Goal: Information Seeking & Learning: Learn about a topic

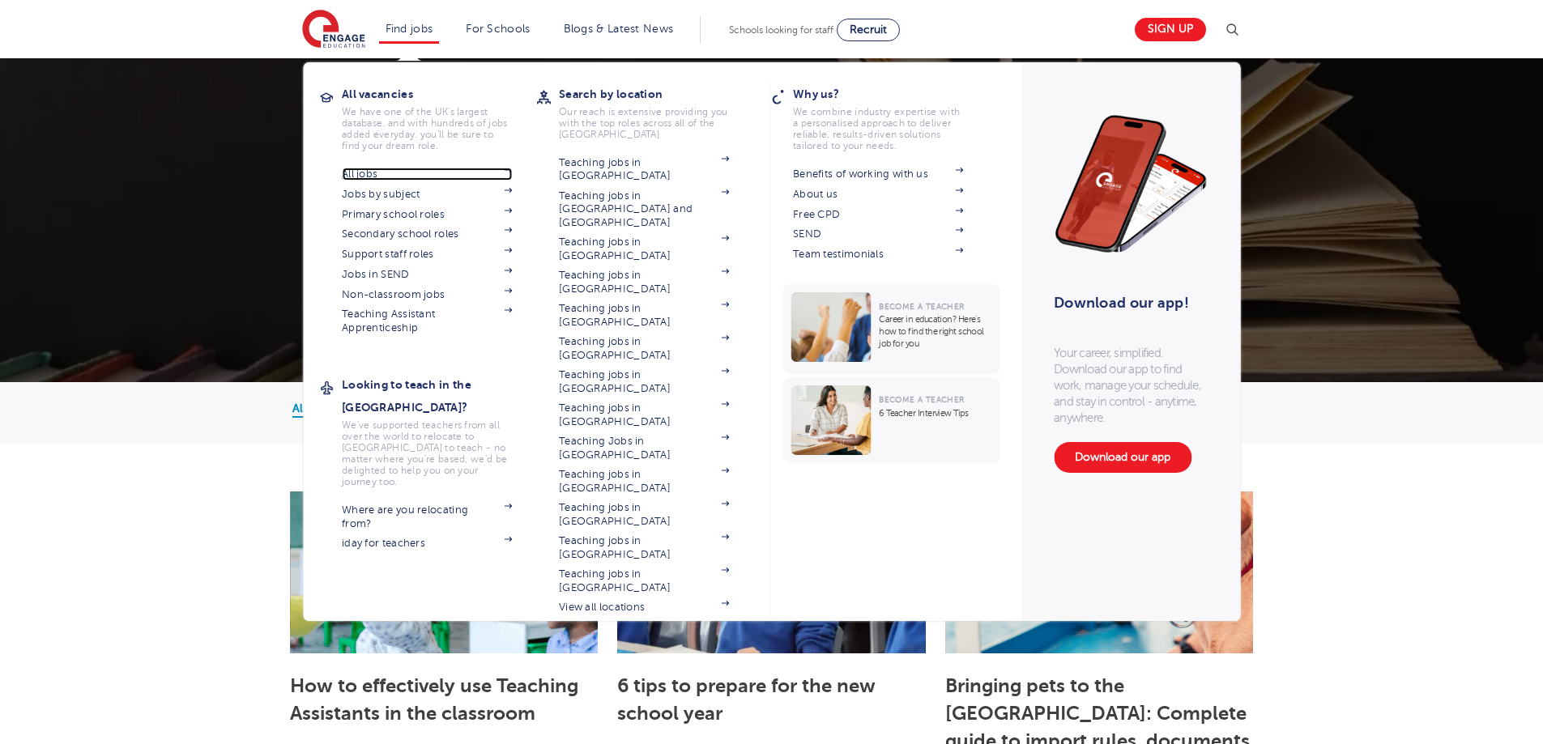
click at [375, 169] on link "All jobs" at bounding box center [427, 174] width 170 height 13
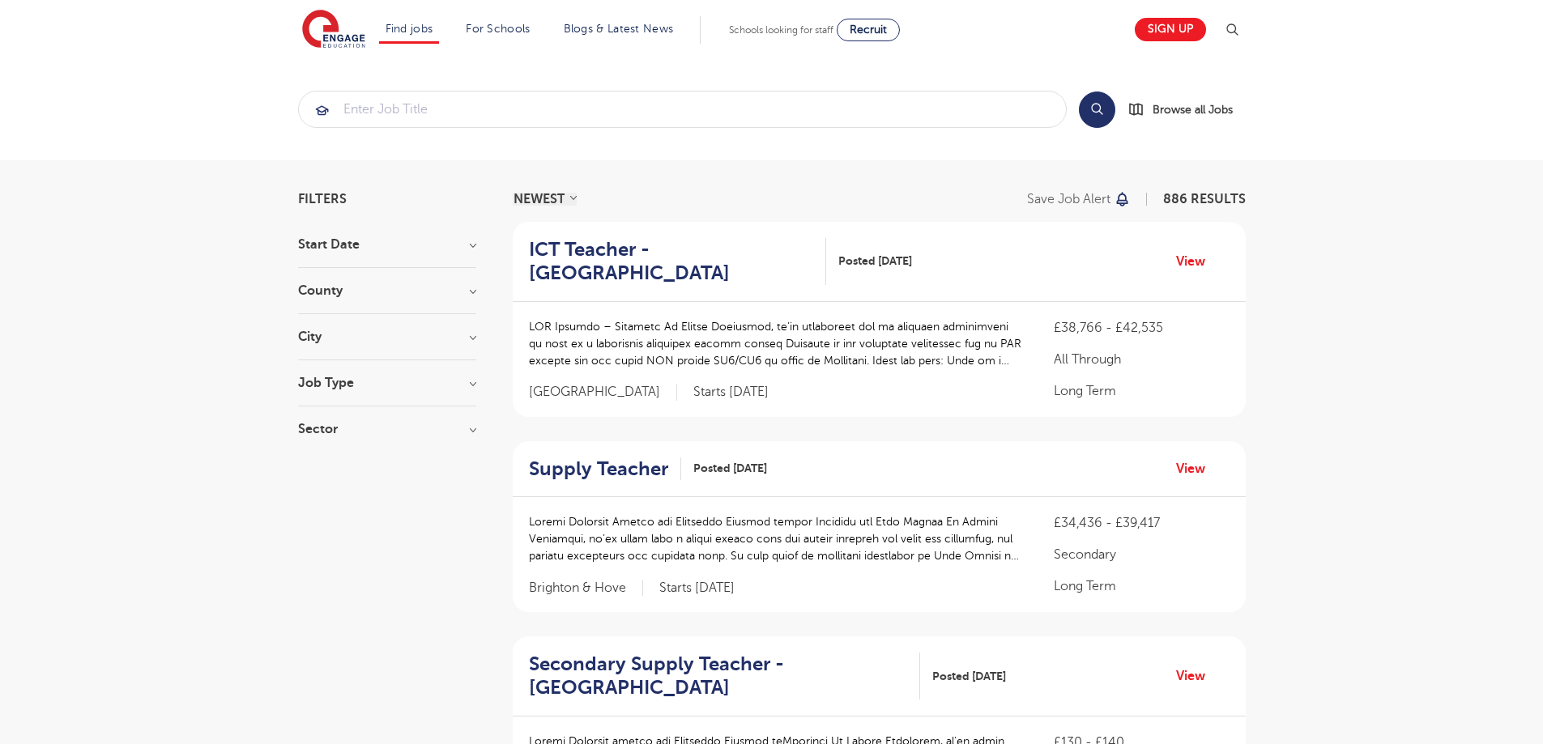
click at [39, 144] on section "Search Browse all Jobs" at bounding box center [771, 109] width 1543 height 102
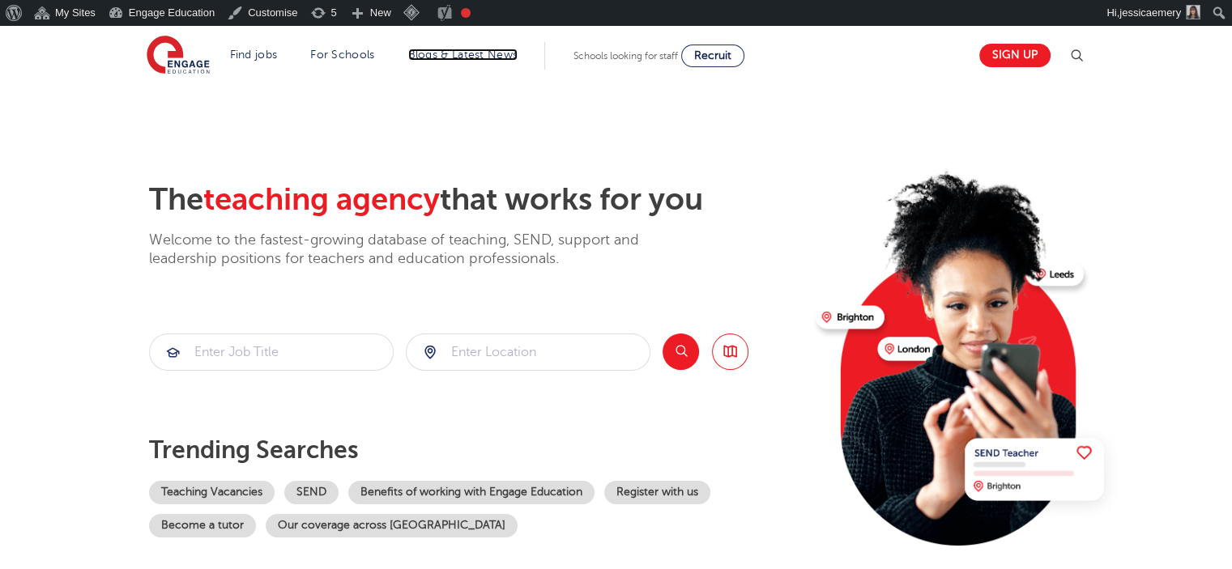
click at [463, 51] on link "Blogs & Latest News" at bounding box center [463, 55] width 110 height 12
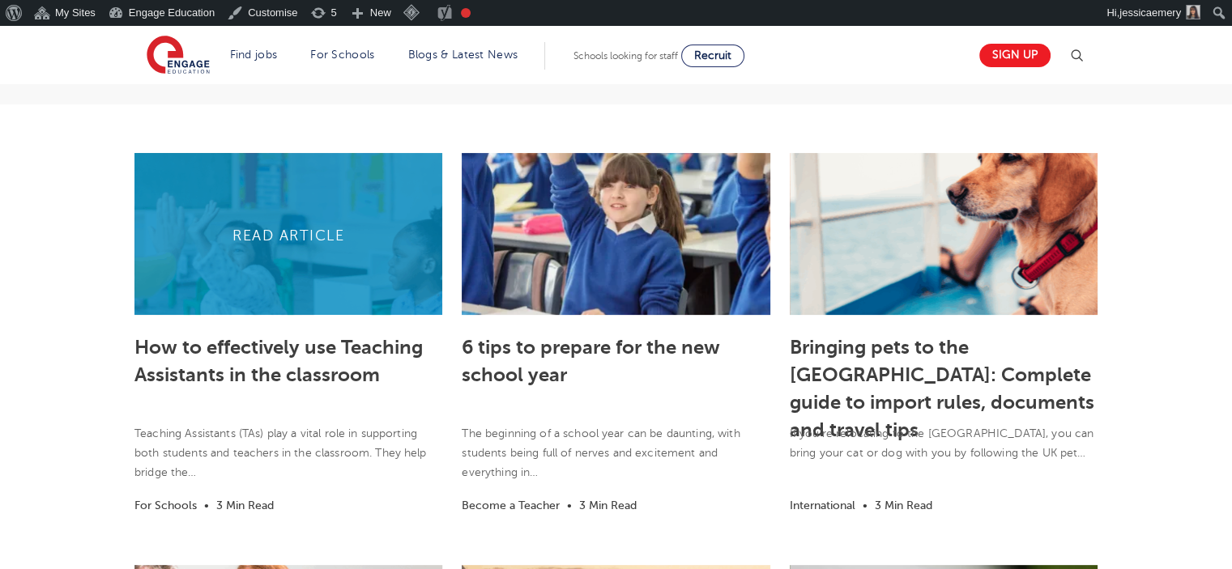
scroll to position [324, 0]
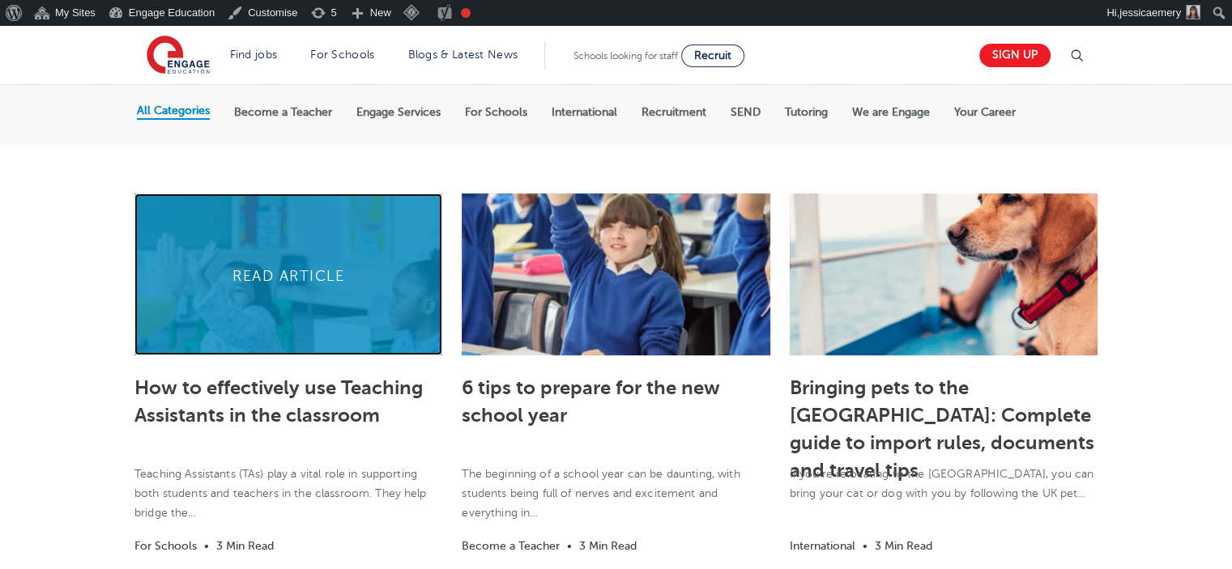
click at [253, 262] on link at bounding box center [288, 275] width 308 height 162
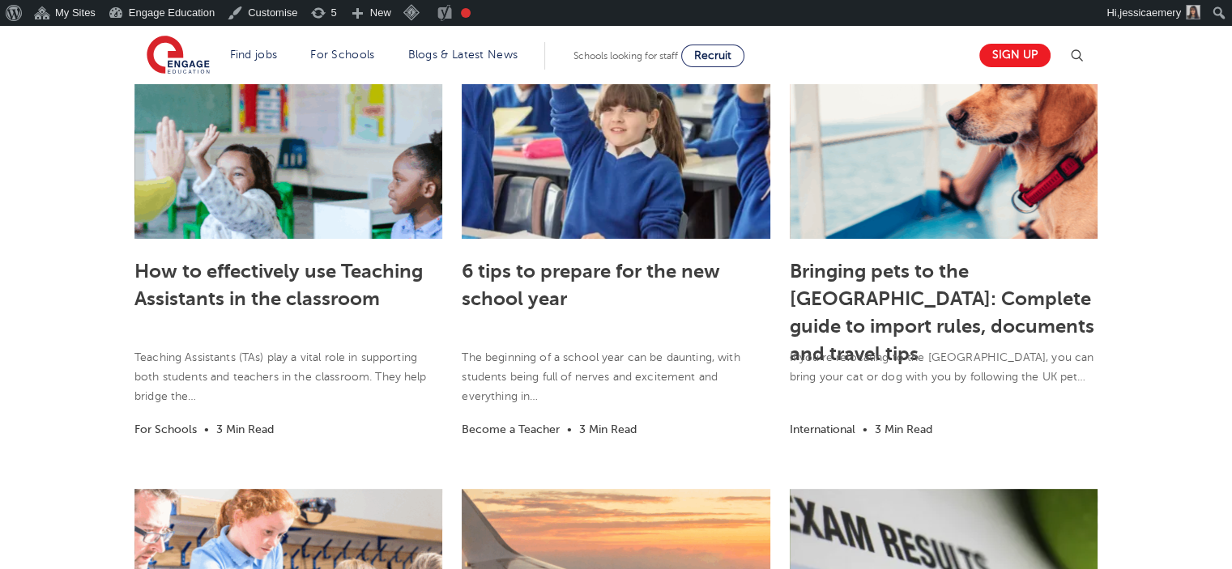
scroll to position [405, 0]
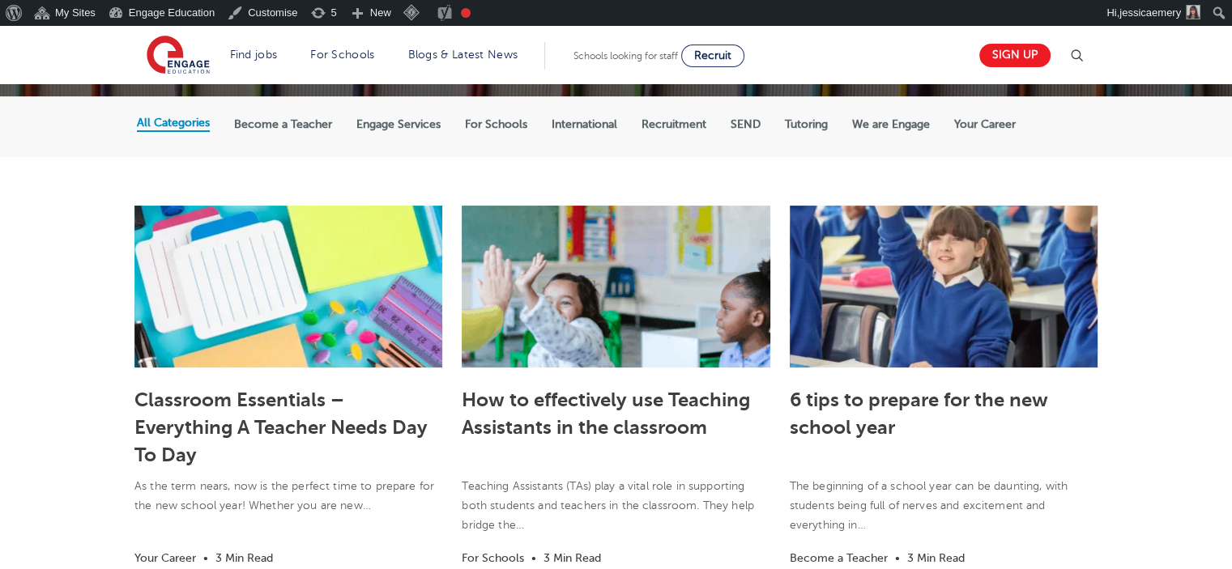
scroll to position [242, 0]
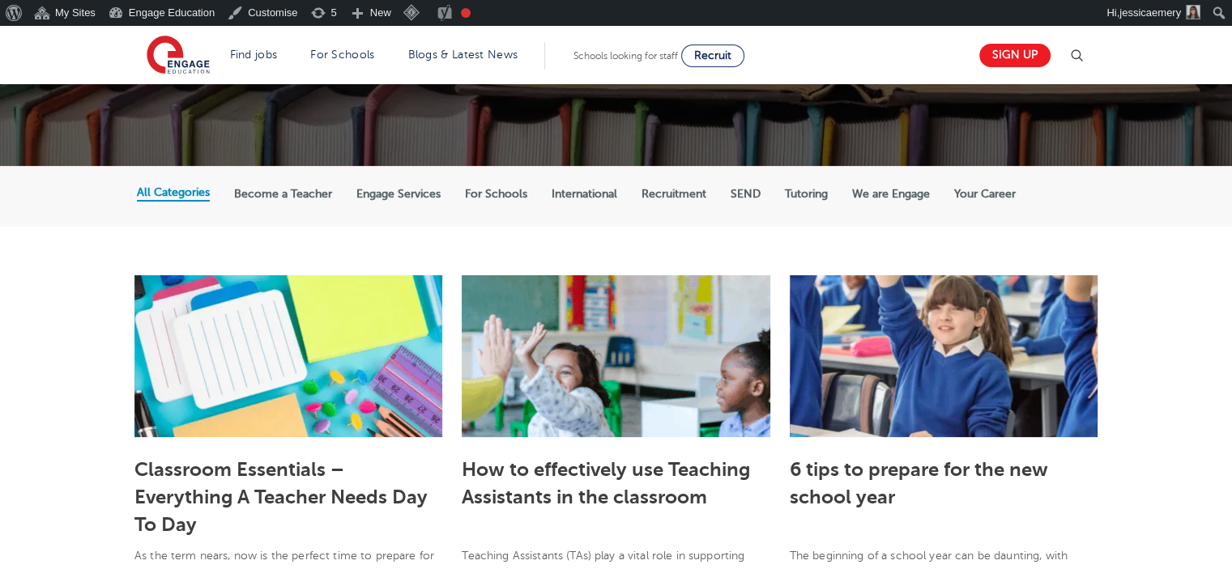
click at [301, 192] on label "Become a Teacher" at bounding box center [283, 194] width 98 height 15
click at [0, 0] on input "Become a Teacher" at bounding box center [0, 0] width 0 height 0
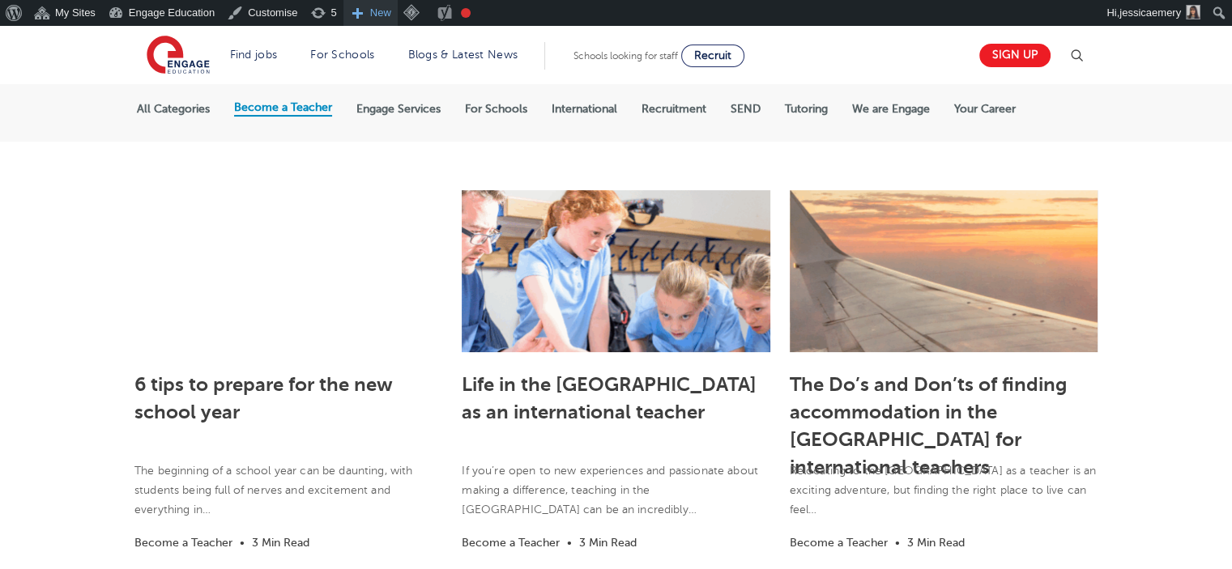
scroll to position [161, 0]
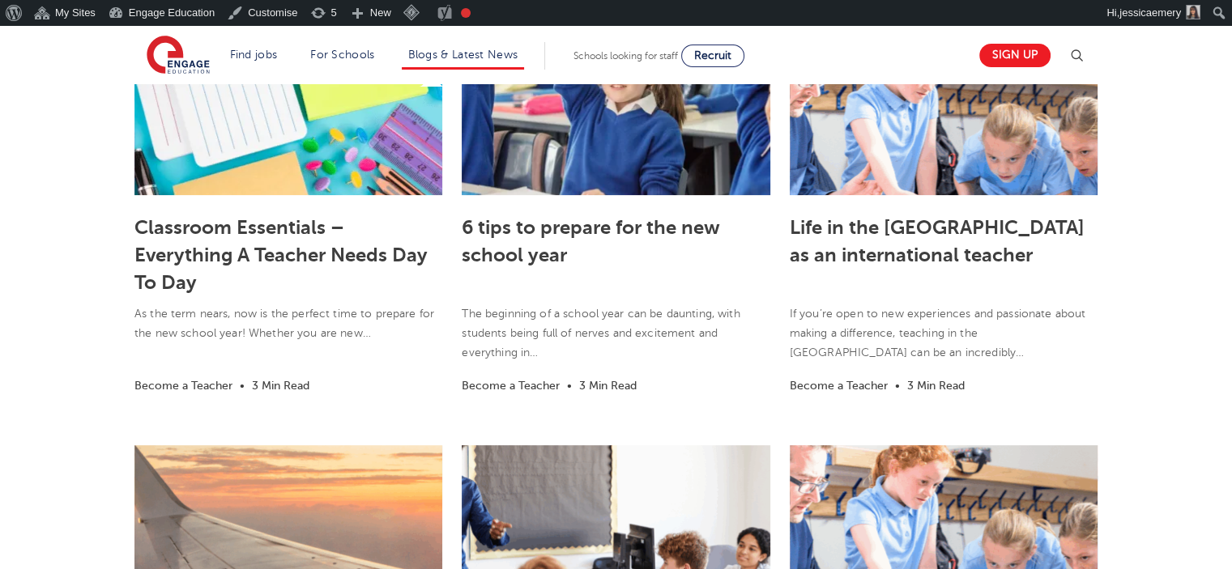
scroll to position [405, 0]
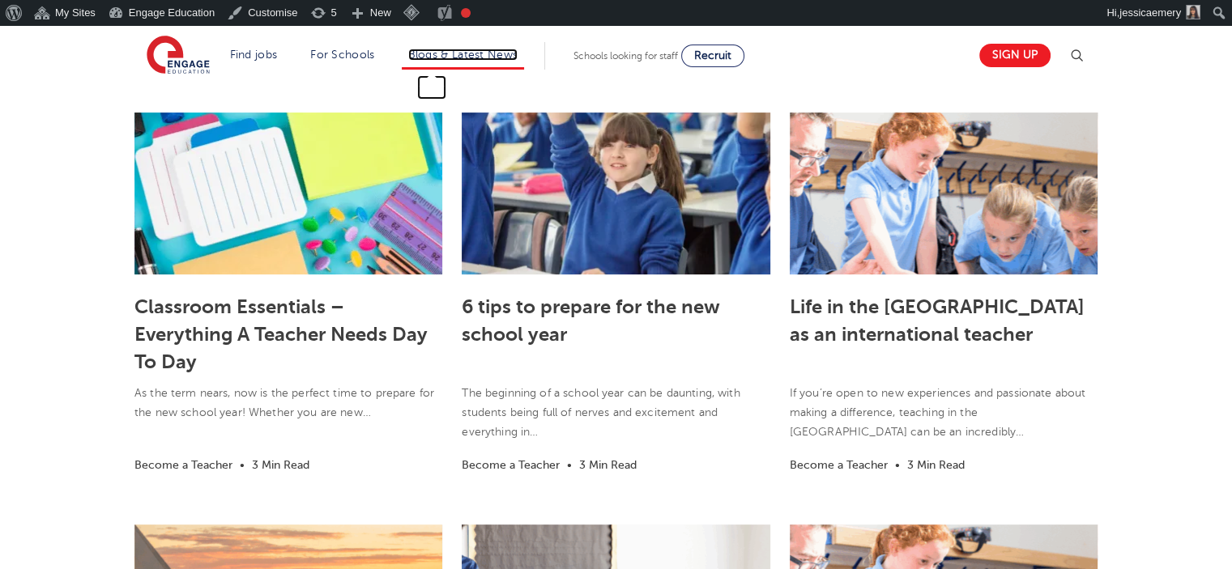
click at [464, 51] on link "Blogs & Latest News" at bounding box center [463, 55] width 110 height 12
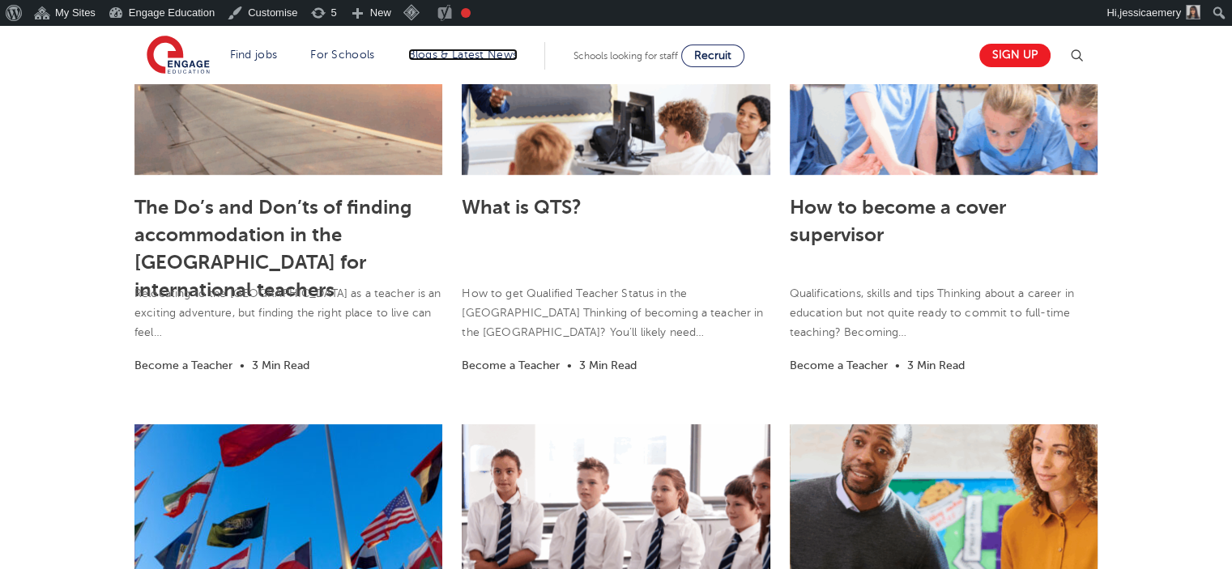
scroll to position [1053, 0]
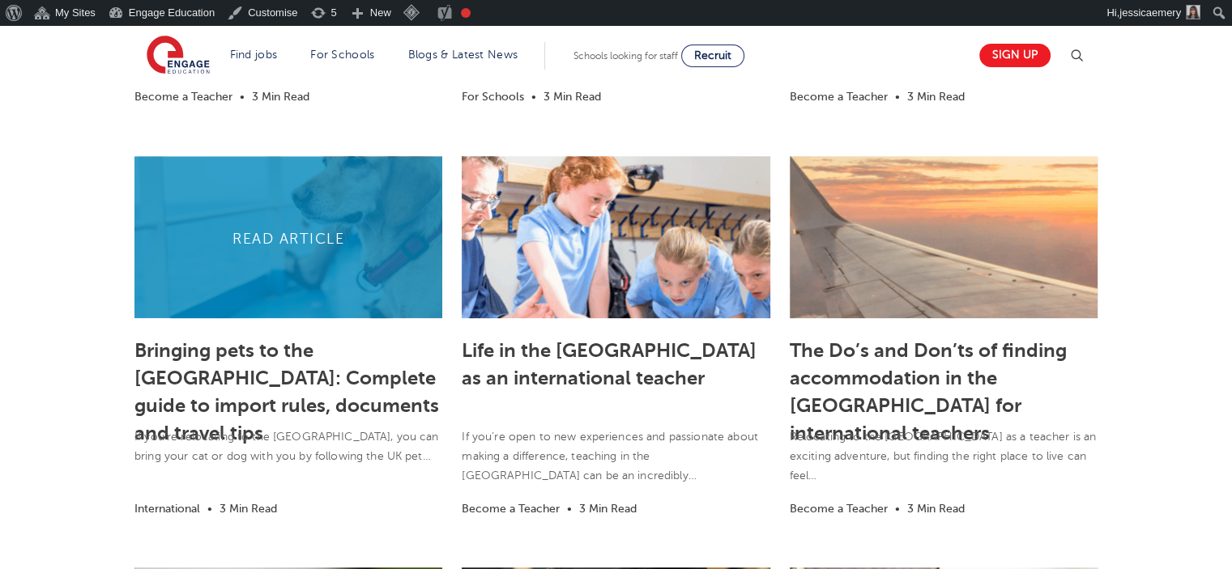
scroll to position [810, 0]
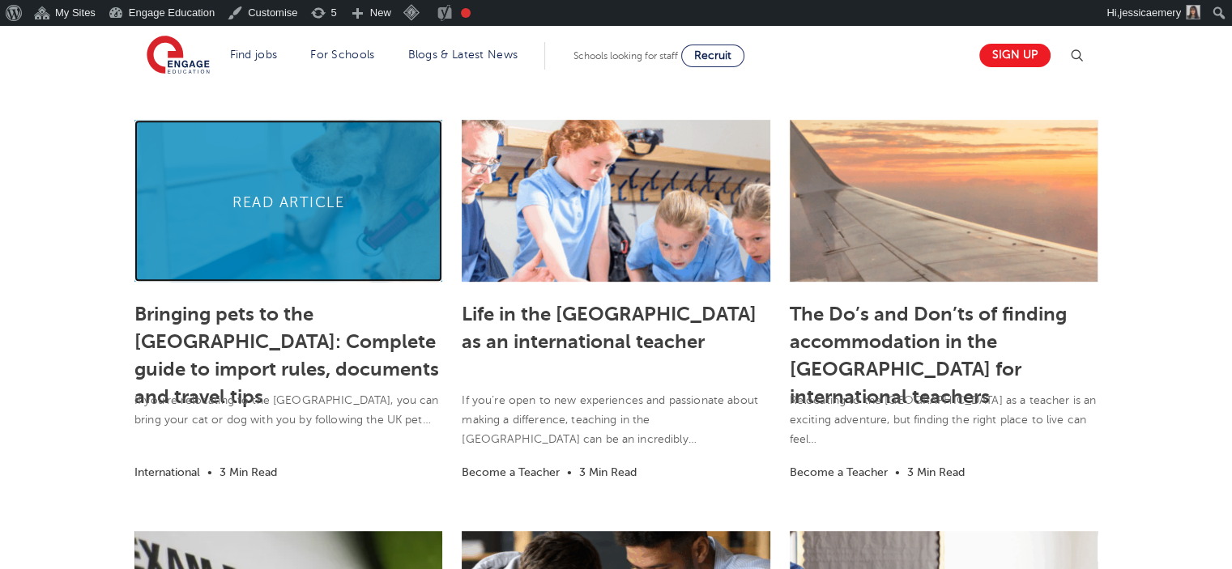
click at [314, 203] on link at bounding box center [288, 201] width 308 height 162
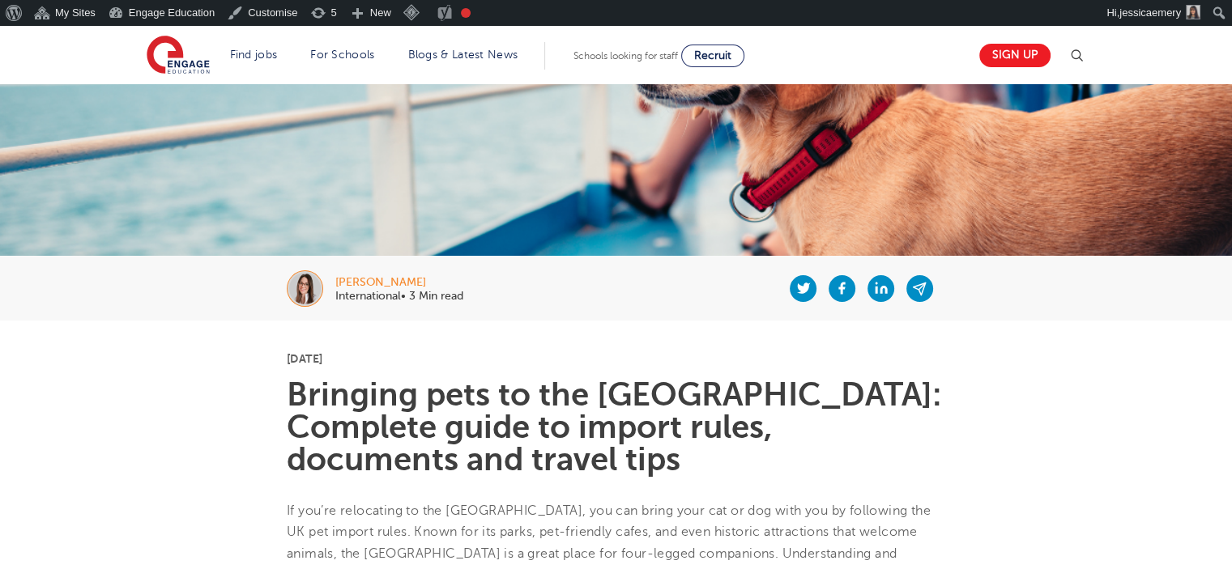
scroll to position [152, 0]
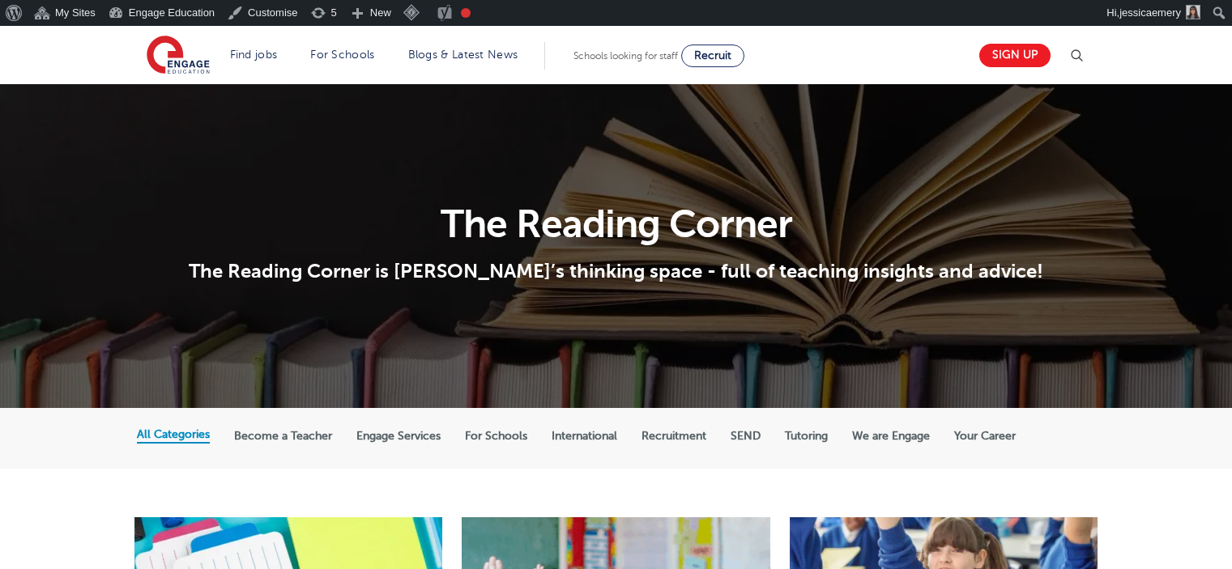
scroll to position [829, 0]
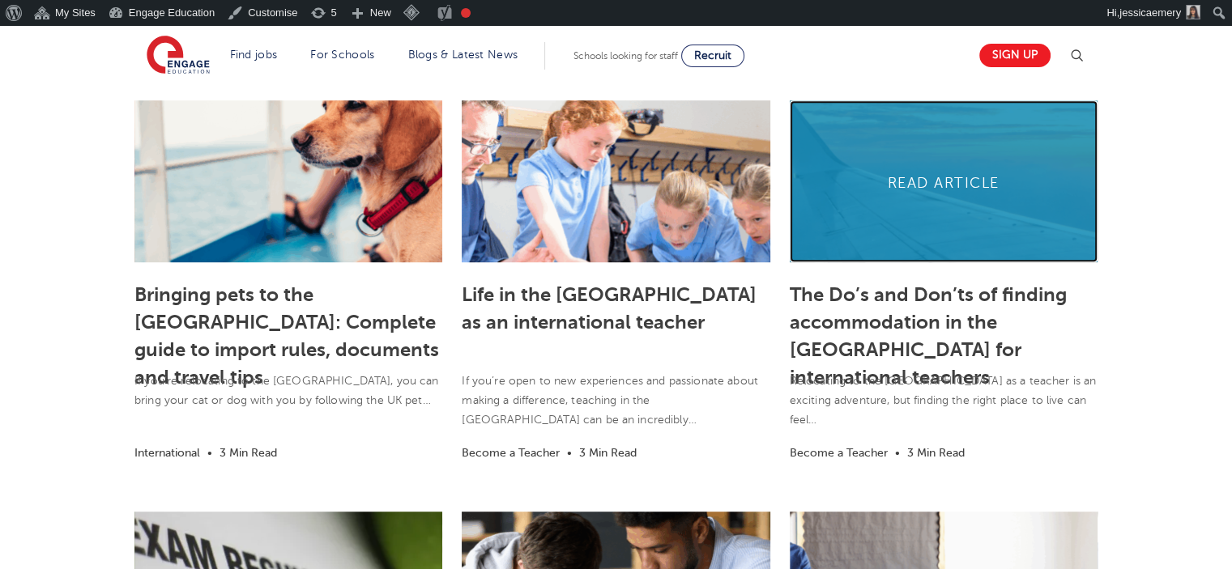
click at [940, 171] on link at bounding box center [944, 181] width 308 height 162
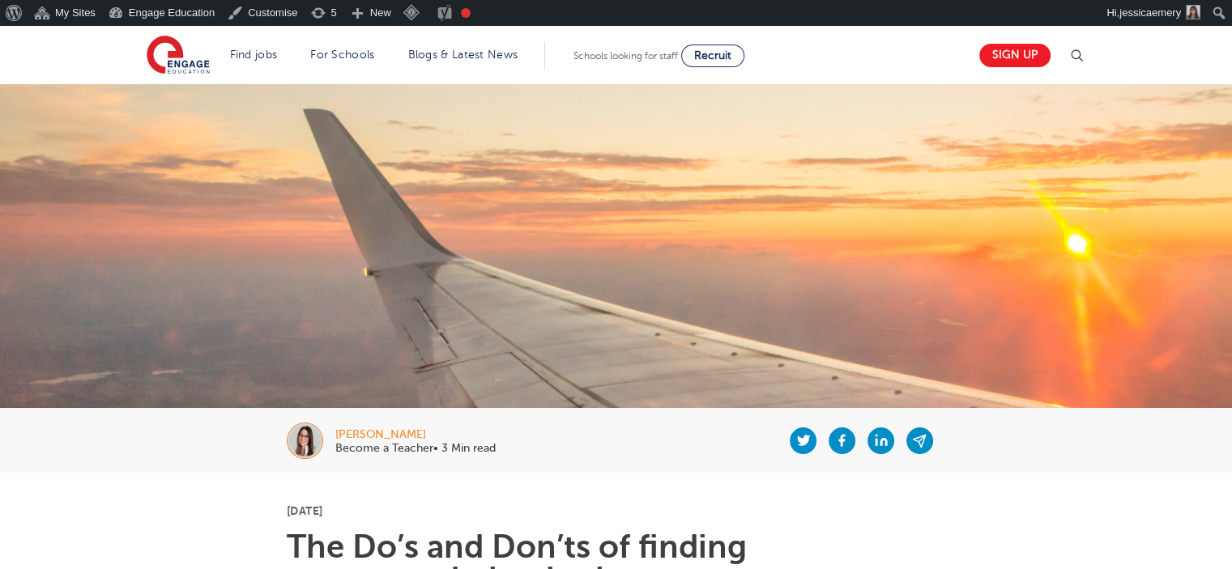
scroll to position [162, 0]
